Goal: Find specific page/section: Find specific page/section

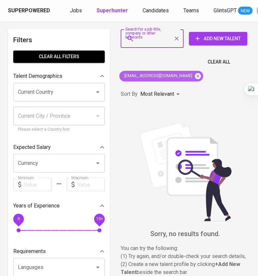
click at [195, 75] on icon at bounding box center [198, 76] width 6 height 6
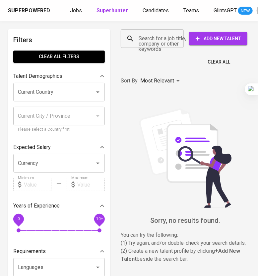
click at [153, 44] on input "Search for a job title, company or other keywords" at bounding box center [154, 38] width 34 height 13
click at [153, 41] on input "Search for a job title, company or other keywords" at bounding box center [154, 38] width 34 height 13
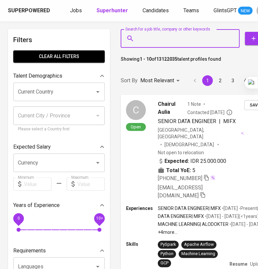
paste input "[EMAIL_ADDRESS][DOMAIN_NAME]"
type input "[EMAIL_ADDRESS][DOMAIN_NAME]"
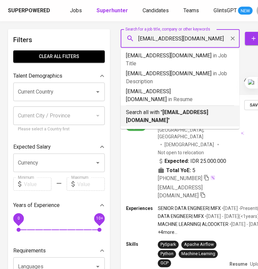
click at [176, 109] on b "[EMAIL_ADDRESS][DOMAIN_NAME]" at bounding box center [167, 116] width 82 height 14
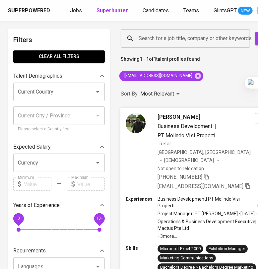
click at [229, 141] on span "Business Development | PT Molindo Visi Properti Retail" at bounding box center [206, 135] width 97 height 25
